Goal: Information Seeking & Learning: Learn about a topic

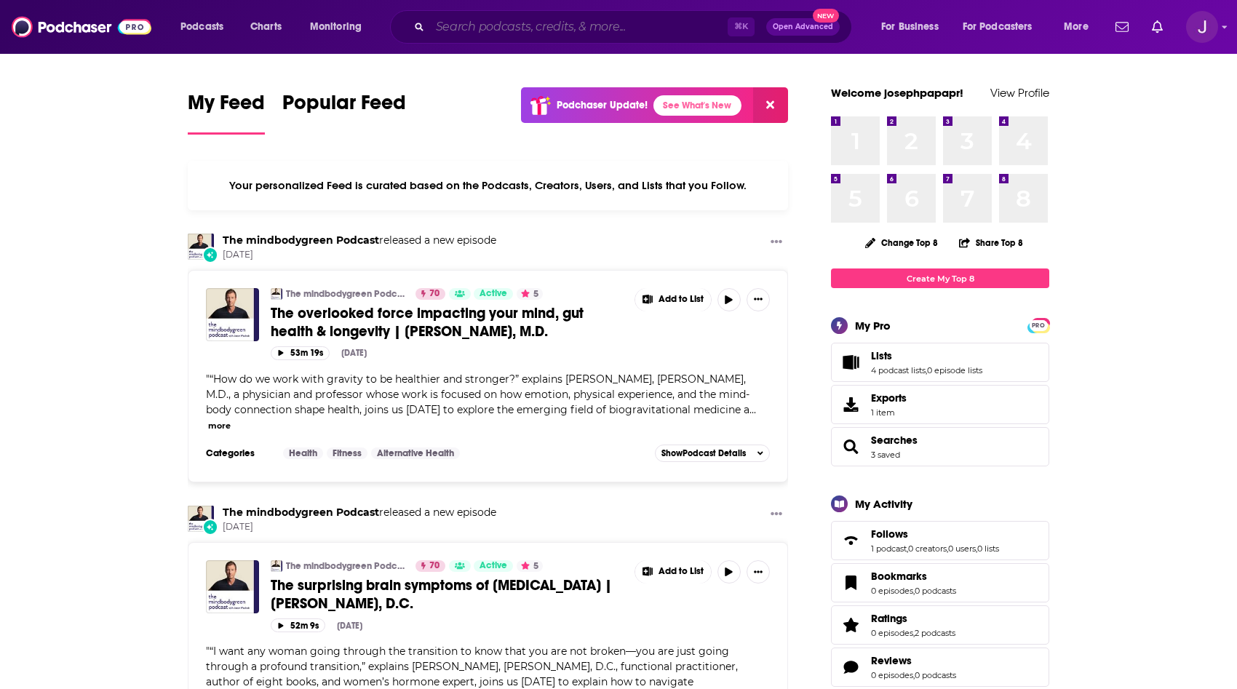
click at [496, 19] on input "Search podcasts, credits, & more..." at bounding box center [579, 26] width 298 height 23
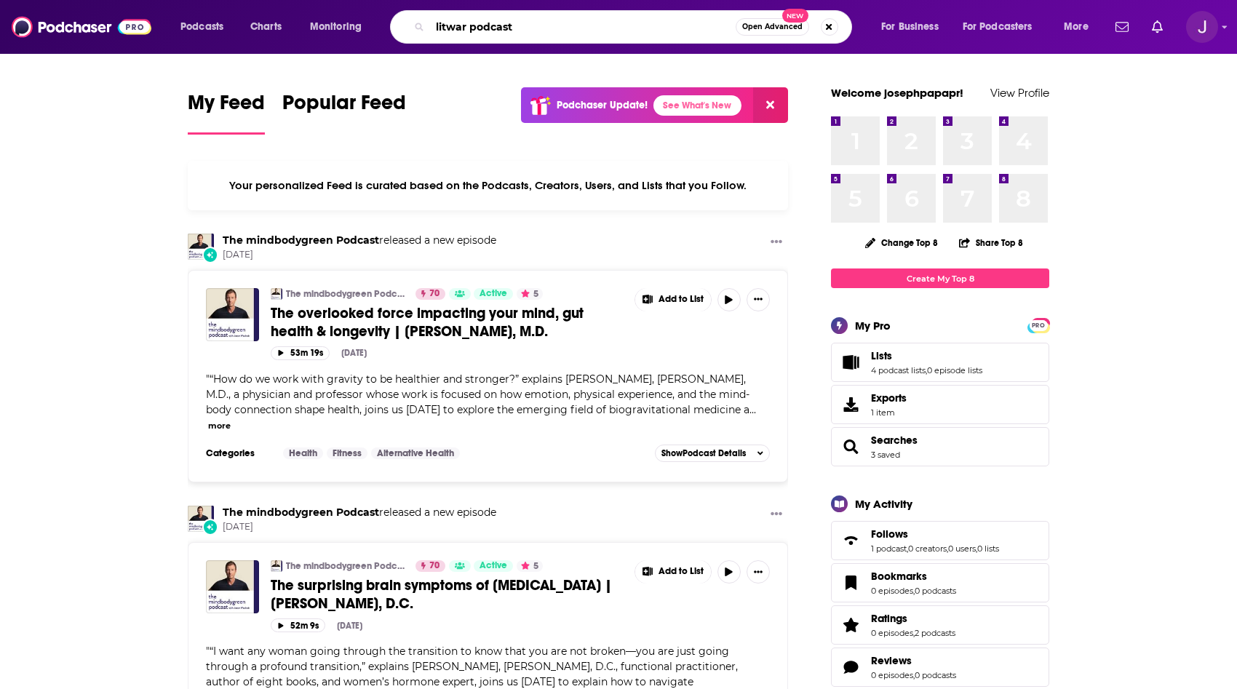
type input "litwar podcast"
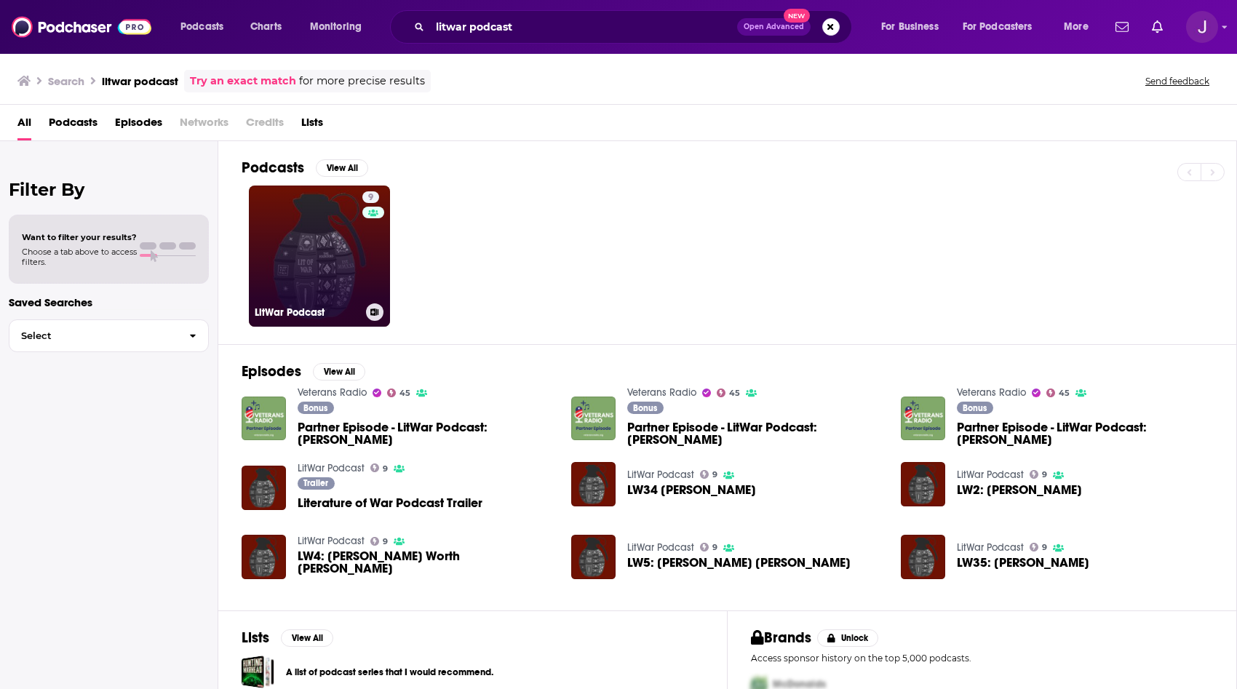
click at [327, 299] on link "9 LitWar Podcast" at bounding box center [319, 256] width 141 height 141
